Goal: Obtain resource: Download file/media

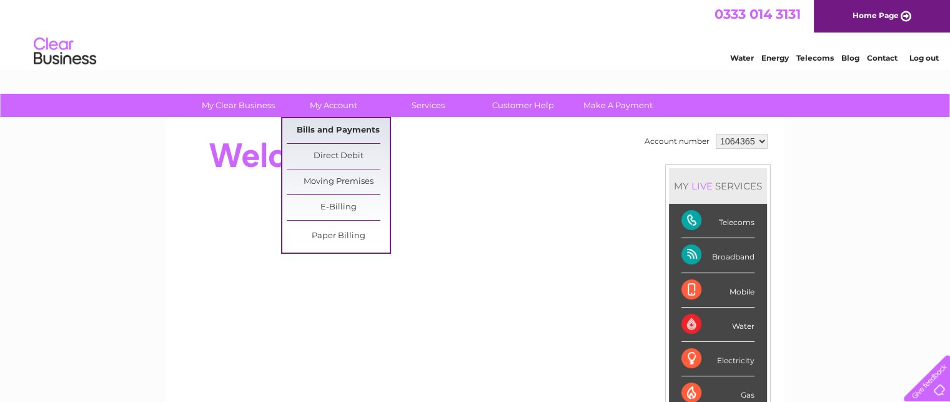
click at [332, 127] on link "Bills and Payments" at bounding box center [338, 130] width 103 height 25
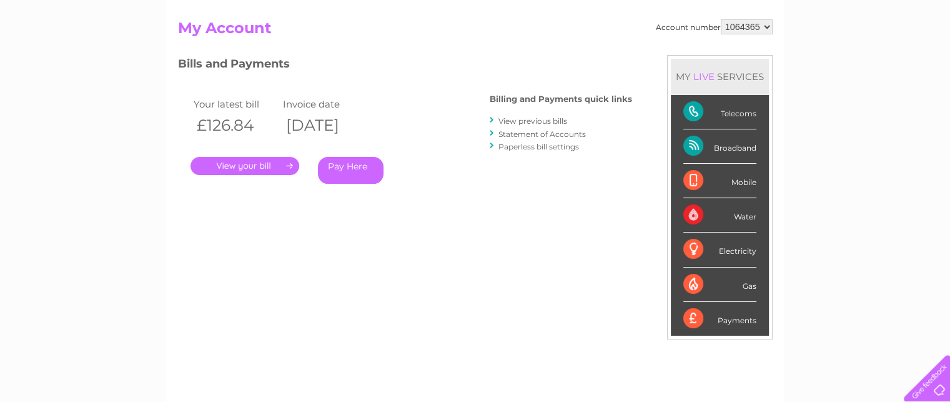
scroll to position [125, 0]
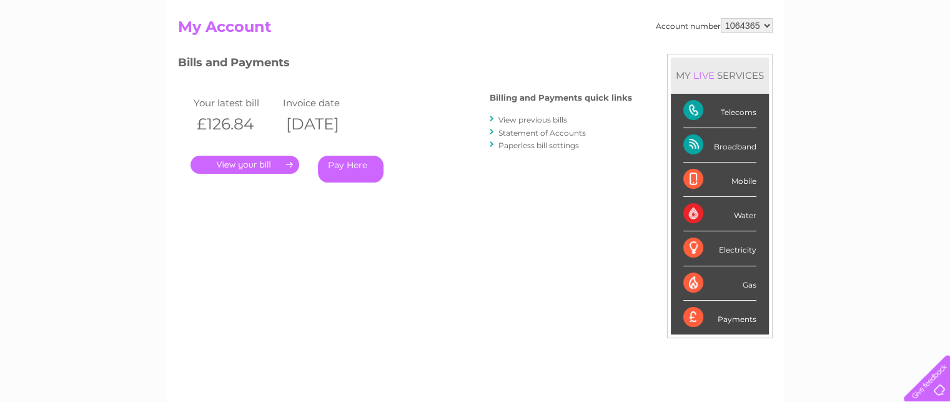
click at [232, 164] on link "." at bounding box center [245, 165] width 109 height 18
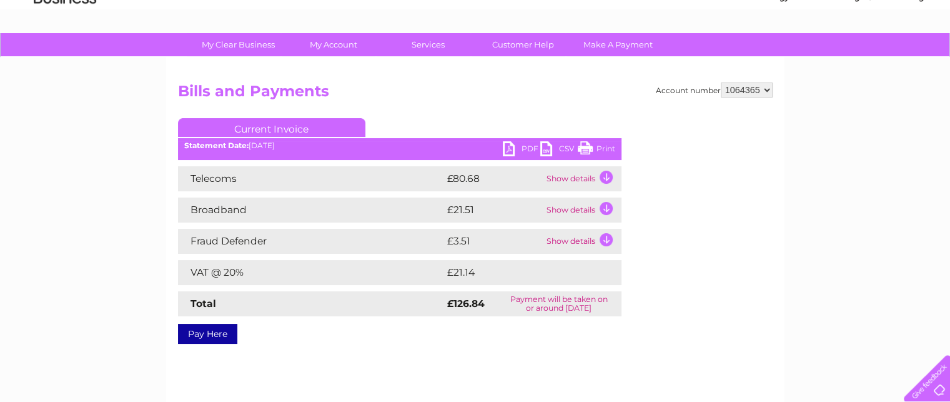
scroll to position [62, 0]
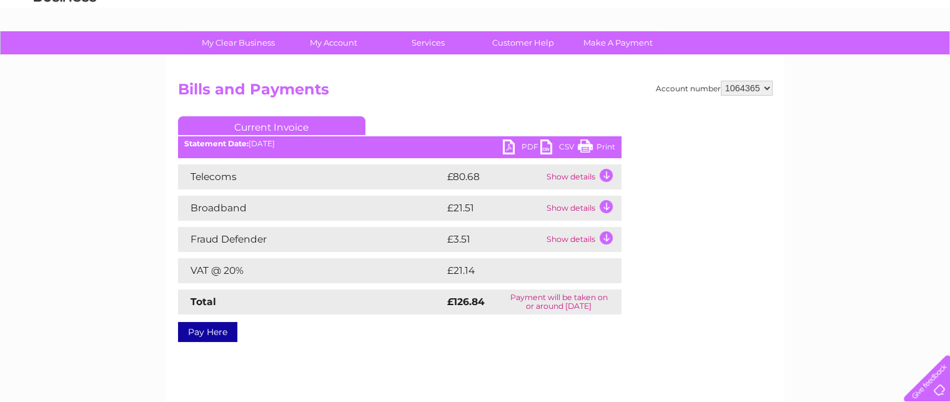
click at [512, 147] on link "PDF" at bounding box center [521, 148] width 37 height 18
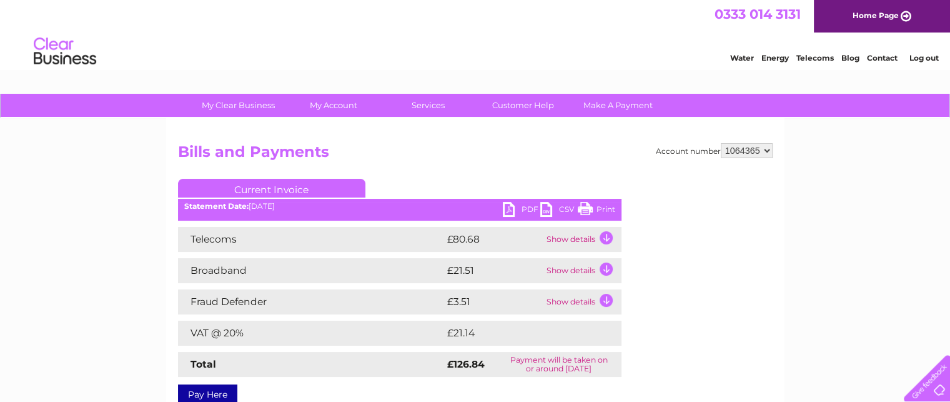
scroll to position [0, 0]
click at [921, 54] on link "Log out" at bounding box center [923, 57] width 29 height 9
